Goal: Obtain resource: Obtain resource

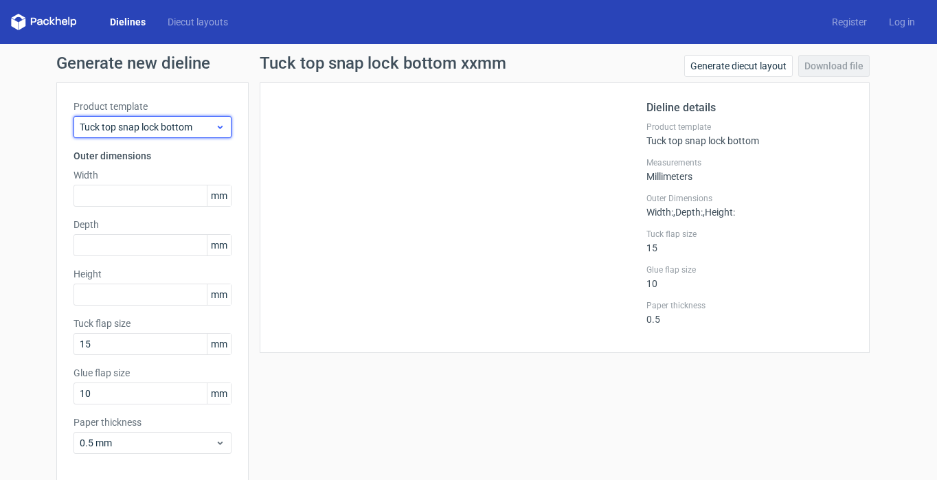
click at [179, 131] on span "Tuck top snap lock bottom" at bounding box center [147, 127] width 135 height 14
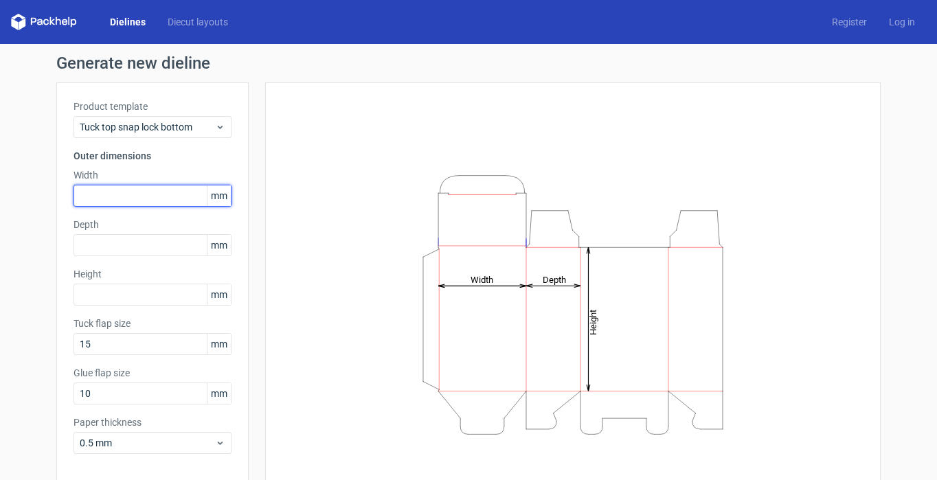
click at [170, 191] on input "text" at bounding box center [153, 196] width 158 height 22
type input "110"
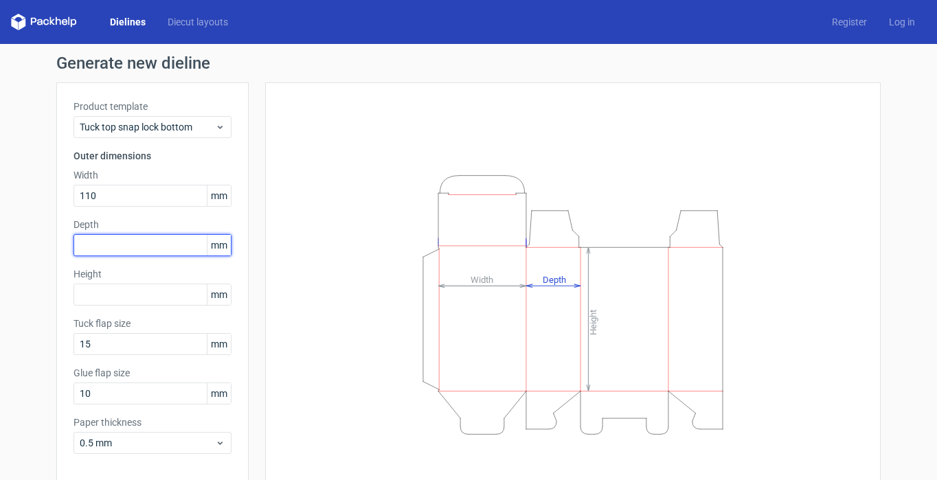
click at [128, 247] on input "text" at bounding box center [153, 245] width 158 height 22
type input "45"
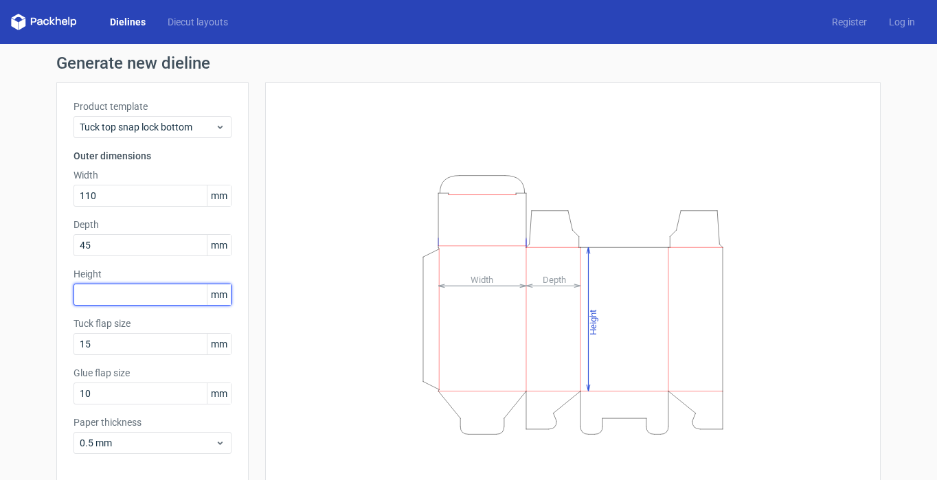
click at [138, 302] on input "text" at bounding box center [153, 295] width 158 height 22
type input "80"
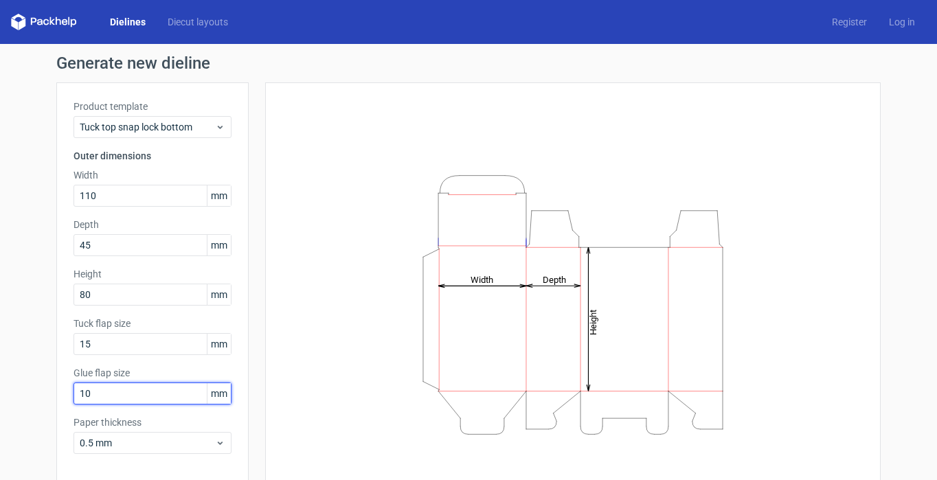
drag, startPoint x: 105, startPoint y: 393, endPoint x: 41, endPoint y: 394, distance: 63.9
click at [41, 393] on div "Generate new dieline Product template Tuck top snap lock bottom Outer dimension…" at bounding box center [468, 291] width 937 height 494
type input "15"
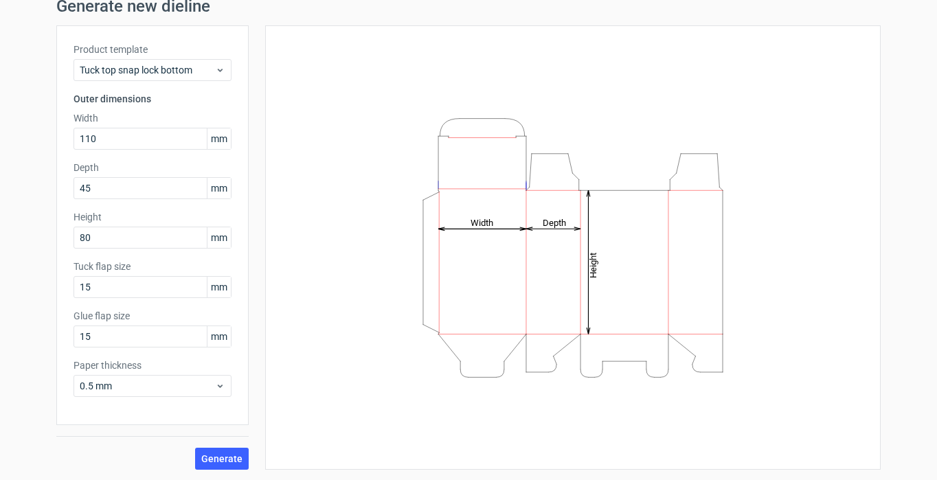
scroll to position [58, 0]
click at [223, 456] on span "Generate" at bounding box center [221, 459] width 41 height 10
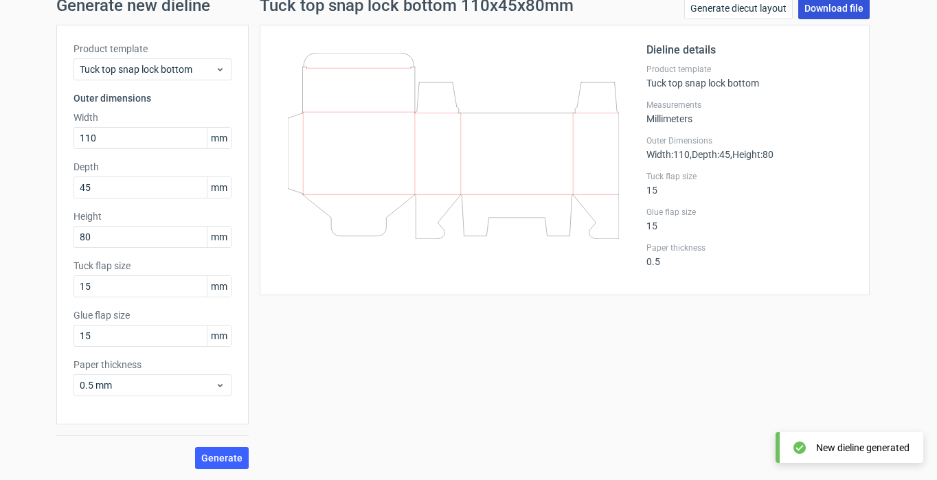
click at [833, 9] on link "Download file" at bounding box center [833, 8] width 71 height 22
click at [110, 451] on div "Generate" at bounding box center [152, 447] width 192 height 45
click at [777, 8] on link "Generate diecut layout" at bounding box center [738, 8] width 109 height 22
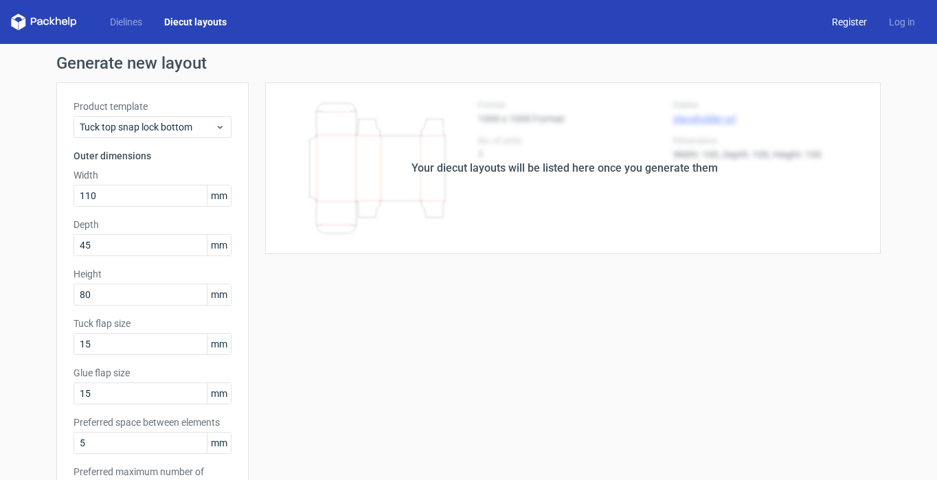
click at [840, 22] on link "Register" at bounding box center [849, 22] width 57 height 14
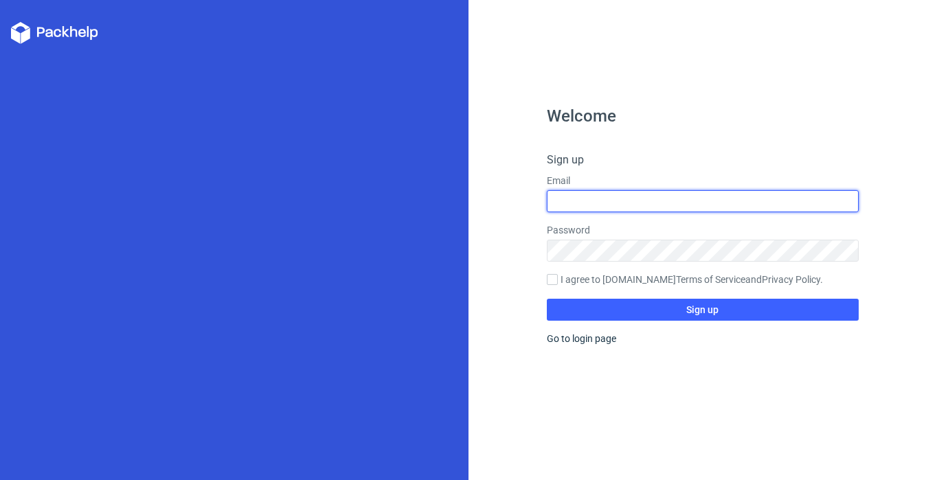
click at [592, 199] on input "text" at bounding box center [703, 201] width 313 height 22
type input "[EMAIL_ADDRESS][DOMAIN_NAME]"
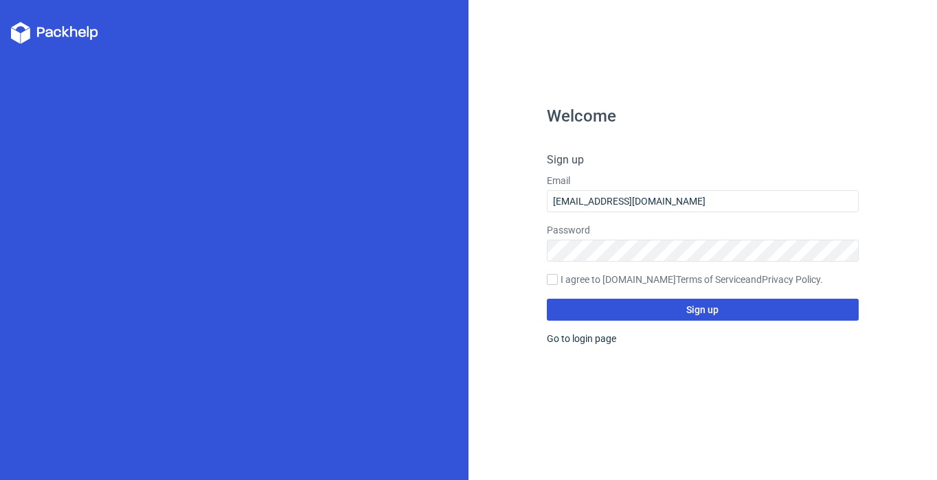
click at [628, 311] on button "Sign up" at bounding box center [703, 310] width 313 height 22
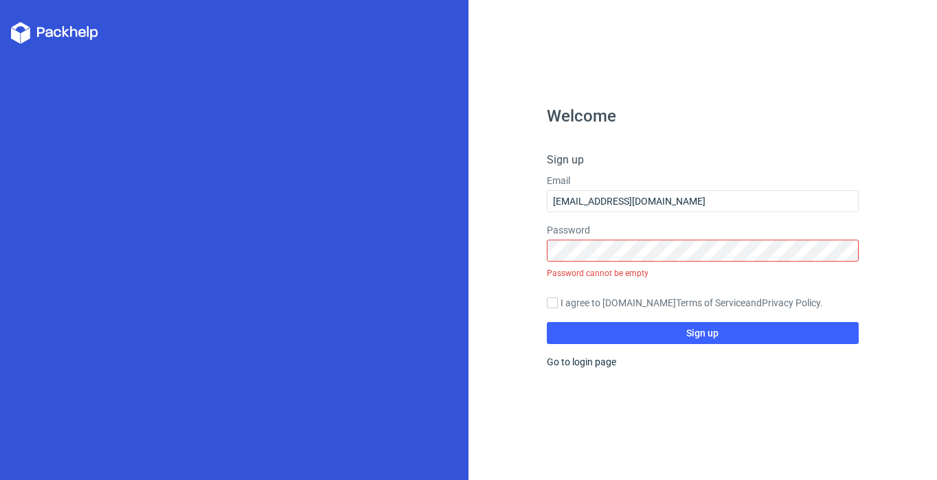
click at [674, 359] on div "Welcome Sign up Email [EMAIL_ADDRESS][DOMAIN_NAME] Password Password cannot be …" at bounding box center [703, 294] width 313 height 372
click at [555, 301] on input "I agree to [DOMAIN_NAME] Terms of Service and Privacy Policy ." at bounding box center [552, 303] width 11 height 11
checkbox input "true"
